Goal: Transaction & Acquisition: Purchase product/service

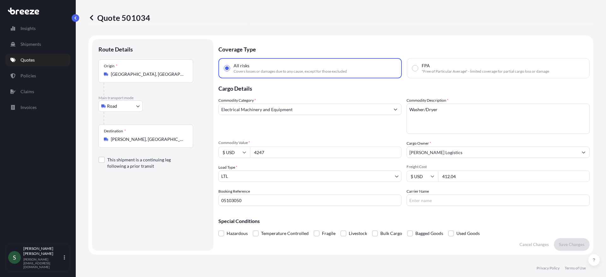
select select "Road"
select select "1"
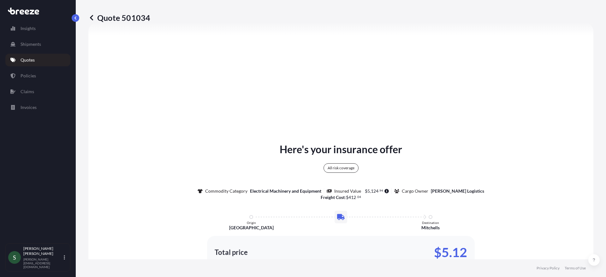
click at [183, 68] on div "Here's your insurance offer All risk coverage Commodity Category Electrical Mac…" at bounding box center [340, 224] width 487 height 385
click at [27, 63] on link "Quotes" at bounding box center [37, 60] width 65 height 13
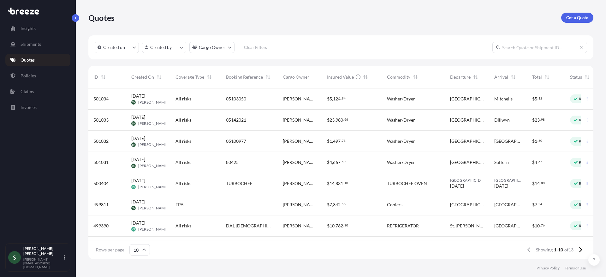
scroll to position [0, 33]
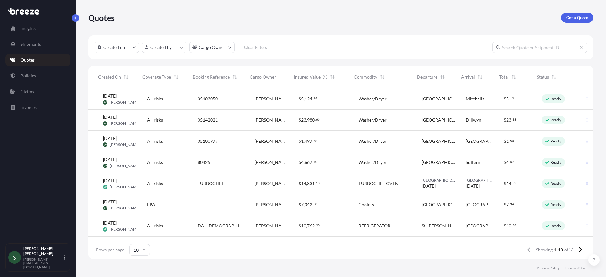
click at [410, 164] on div "Washer/Dryer" at bounding box center [384, 162] width 63 height 21
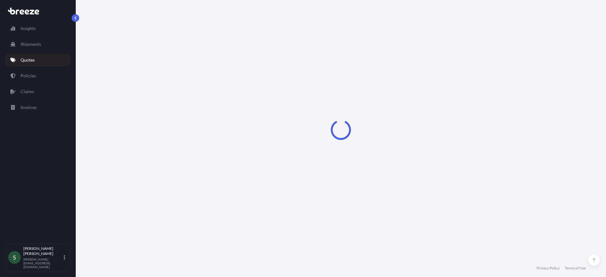
select select "Road"
select select "1"
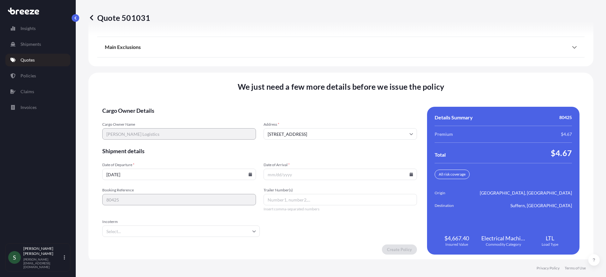
scroll to position [825, 0]
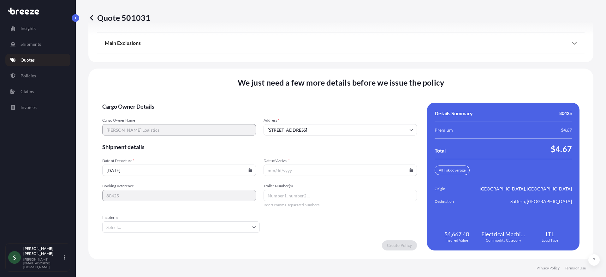
click at [249, 170] on icon at bounding box center [249, 170] width 3 height 4
click at [196, 105] on button "10" at bounding box center [193, 102] width 10 height 10
type input "[DATE]"
click at [410, 171] on icon at bounding box center [411, 170] width 3 height 4
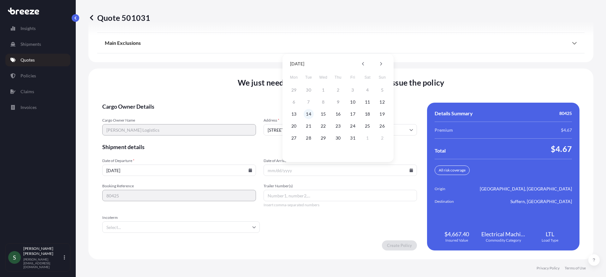
click at [307, 115] on button "14" at bounding box center [309, 114] width 10 height 10
type input "[DATE]"
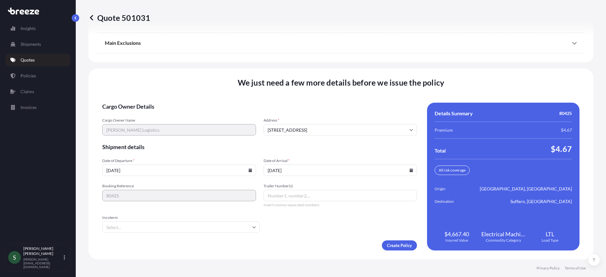
click at [276, 236] on form "Cargo Owner Details Cargo Owner Name [PERSON_NAME] Logistics Address * [STREET_…" at bounding box center [259, 177] width 315 height 148
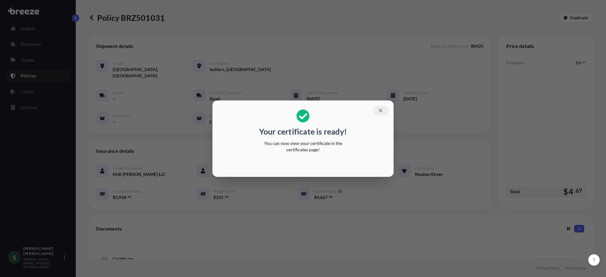
click at [380, 109] on icon "button" at bounding box center [381, 111] width 6 height 6
